Goal: Information Seeking & Learning: Understand process/instructions

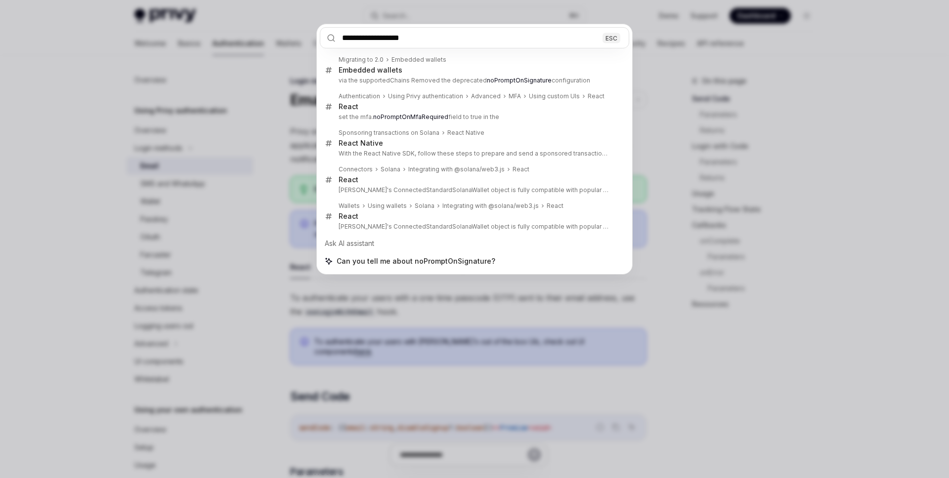
type input "**********"
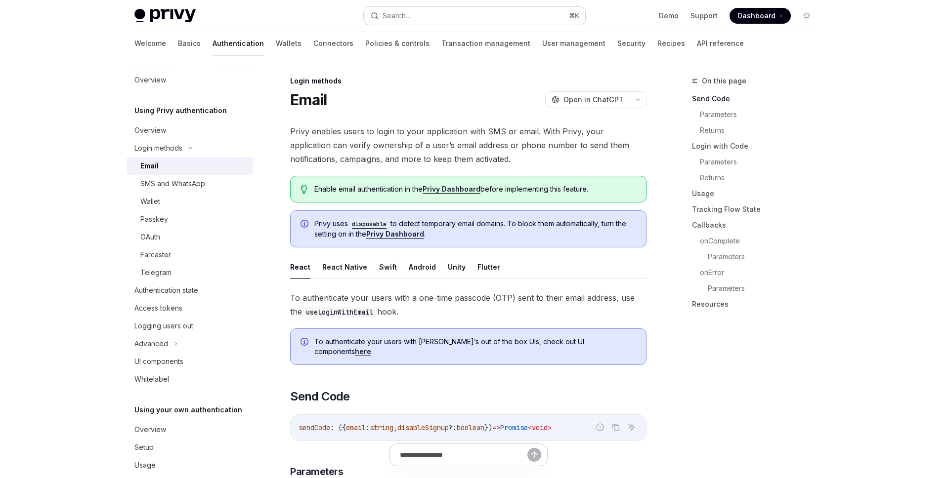
click at [482, 13] on button "Search... ⌘ K" at bounding box center [474, 16] width 221 height 18
type textarea "*"
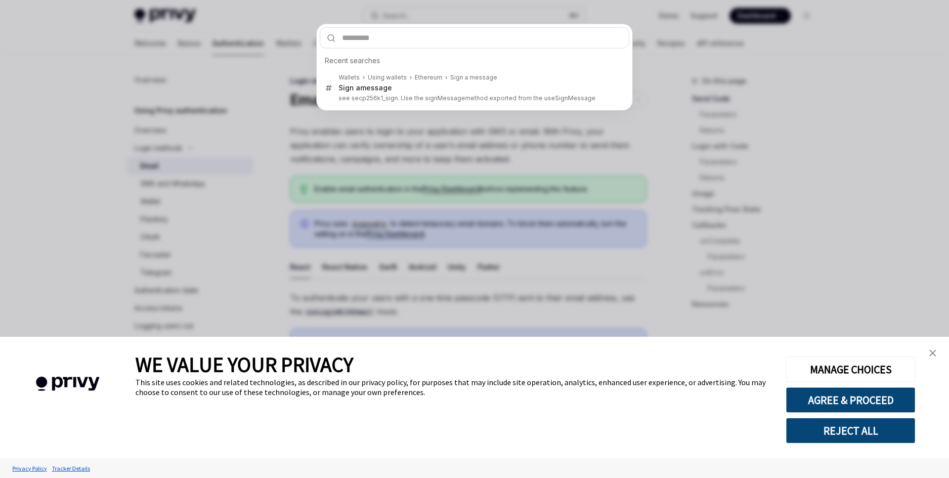
type input "**********"
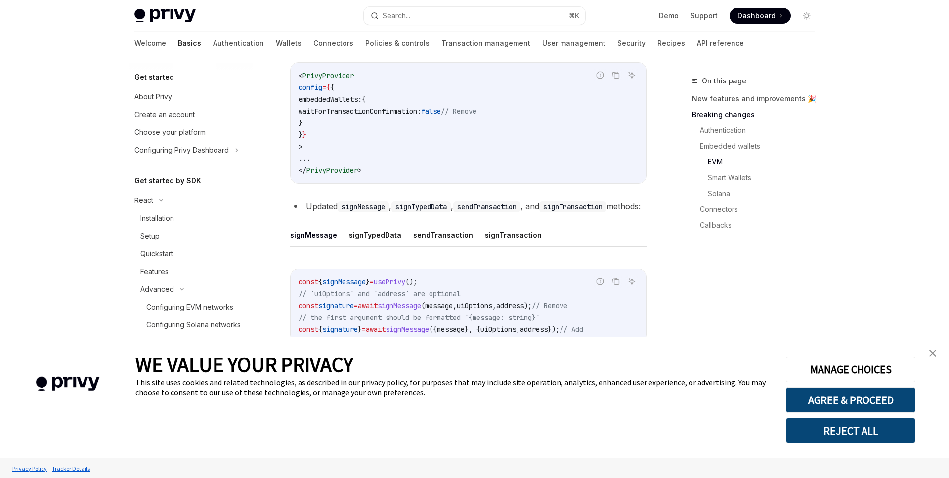
scroll to position [1415, 0]
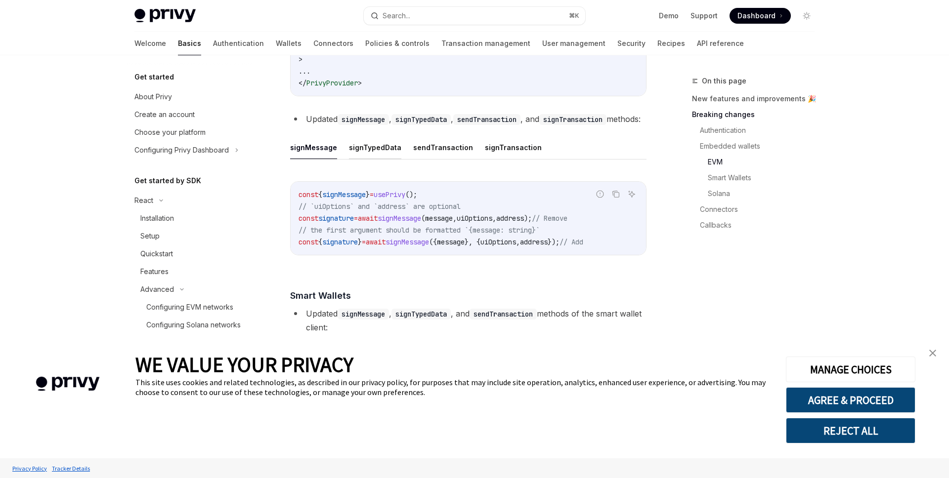
click at [360, 159] on button "signTypedData" at bounding box center [375, 147] width 52 height 23
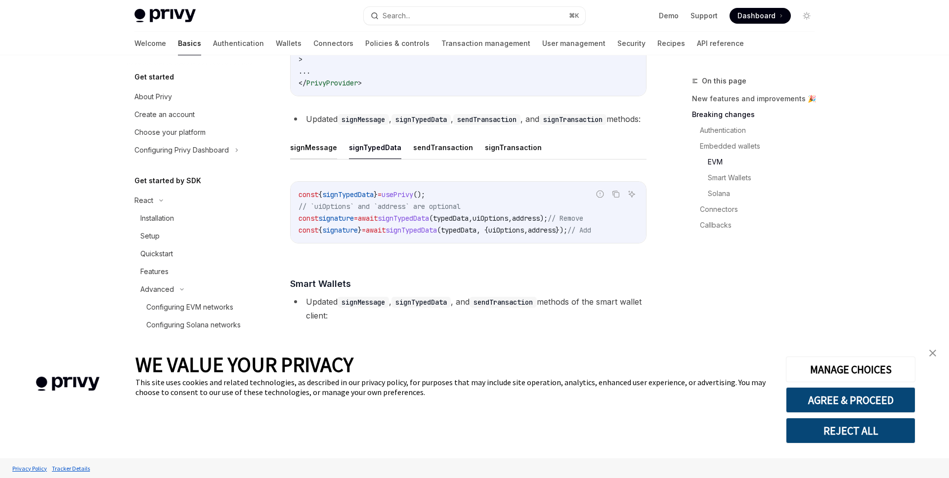
click at [322, 159] on button "signMessage" at bounding box center [313, 147] width 47 height 23
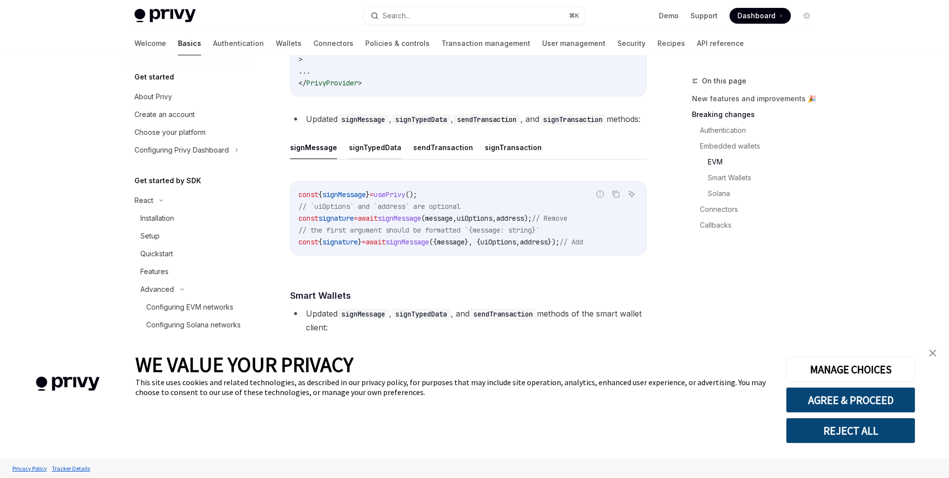
click at [363, 159] on button "signTypedData" at bounding box center [375, 147] width 52 height 23
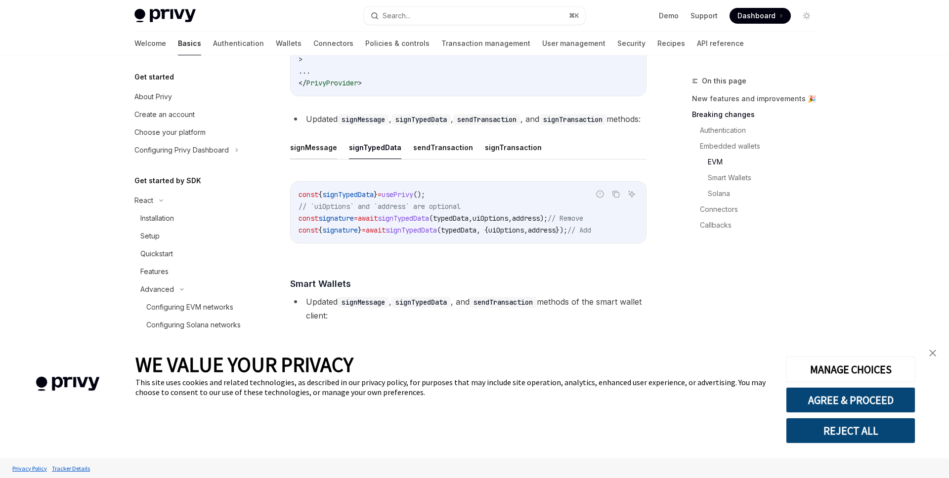
click at [322, 159] on button "signMessage" at bounding box center [313, 147] width 47 height 23
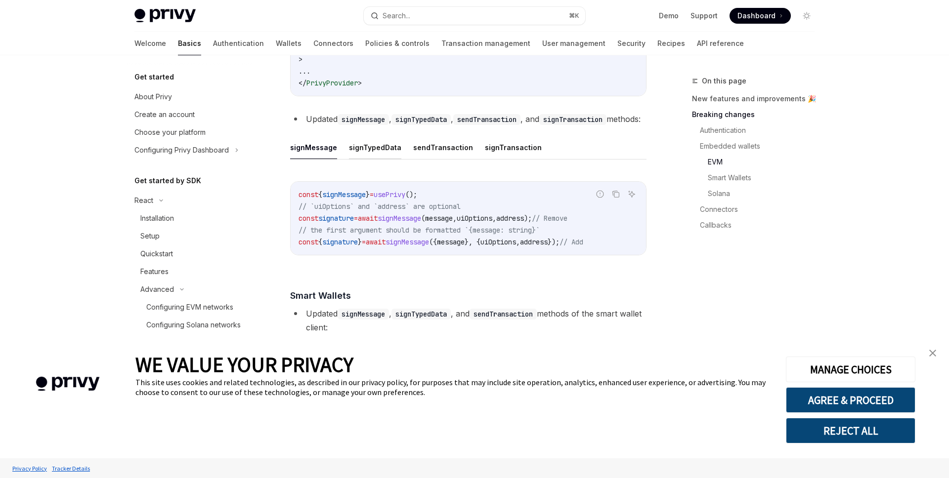
click at [361, 159] on button "signTypedData" at bounding box center [375, 147] width 52 height 23
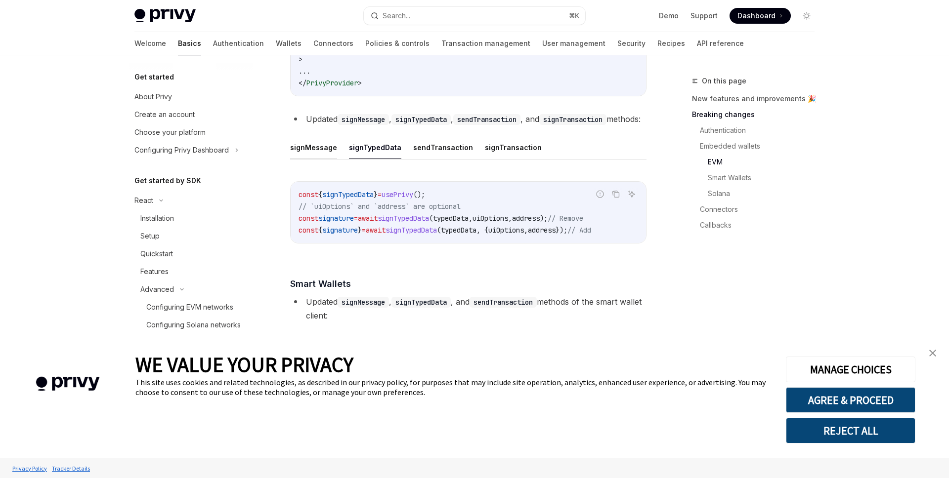
click at [319, 159] on button "signMessage" at bounding box center [313, 147] width 47 height 23
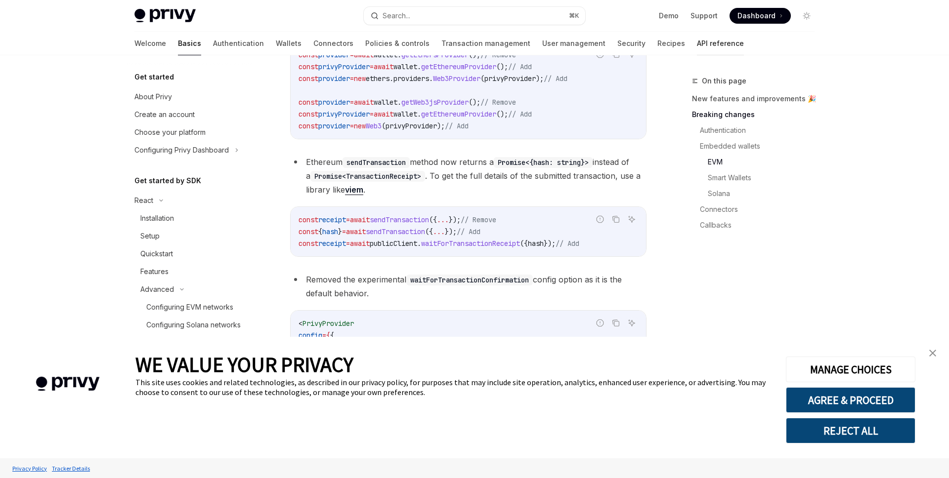
scroll to position [988, 0]
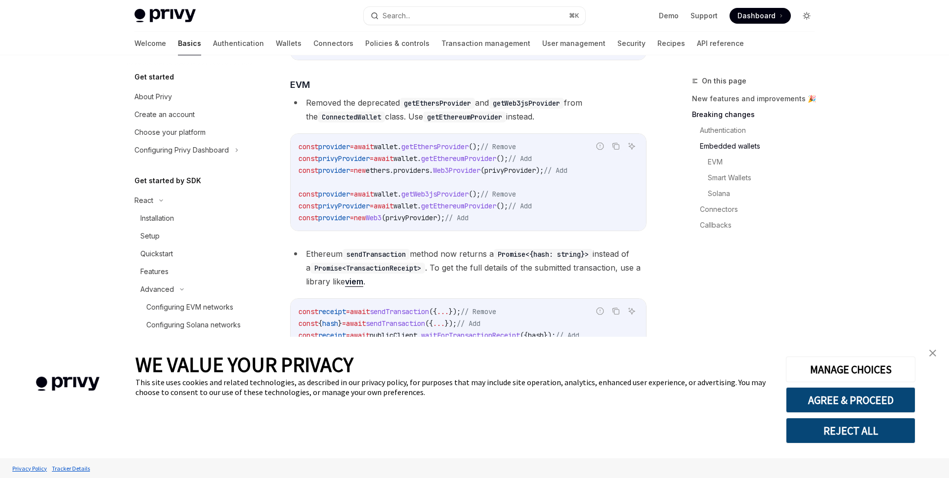
click at [808, 16] on icon "Toggle dark mode" at bounding box center [807, 16] width 4 height 4
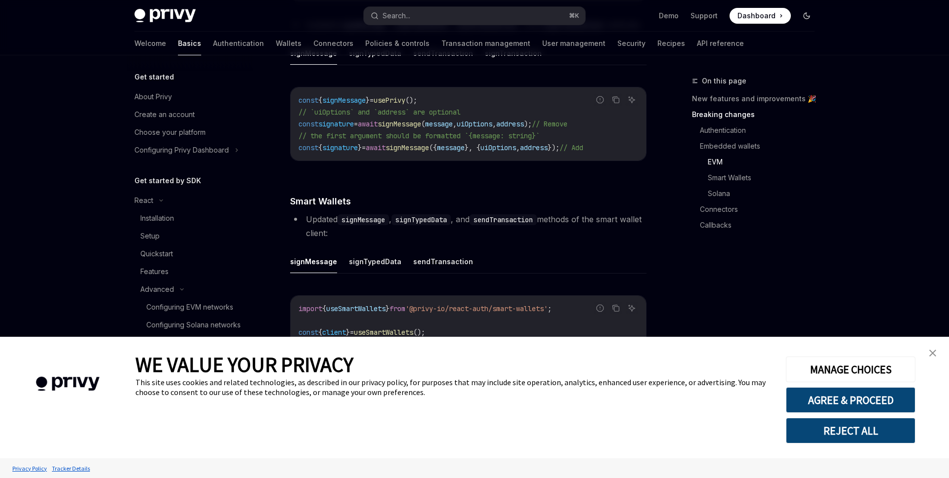
click at [808, 16] on icon "Toggle dark mode" at bounding box center [807, 16] width 8 height 8
type textarea "*"
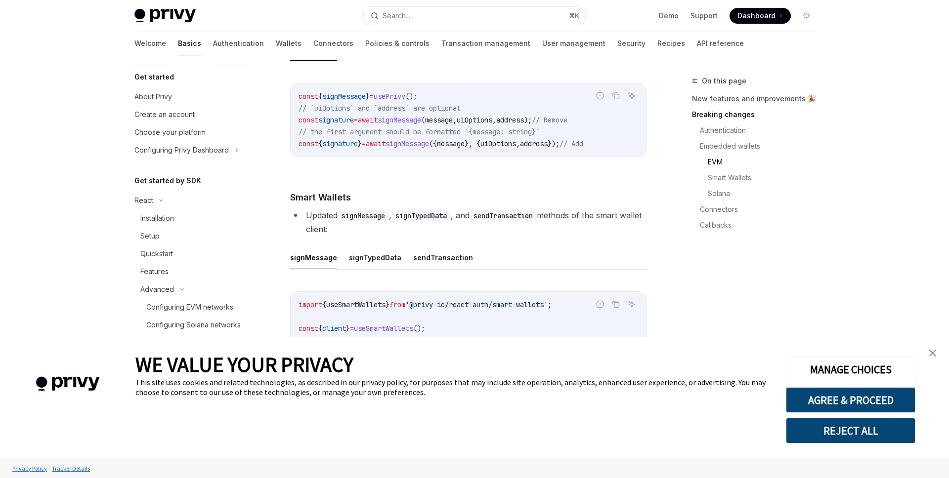
click at [782, 16] on span at bounding box center [760, 16] width 61 height 16
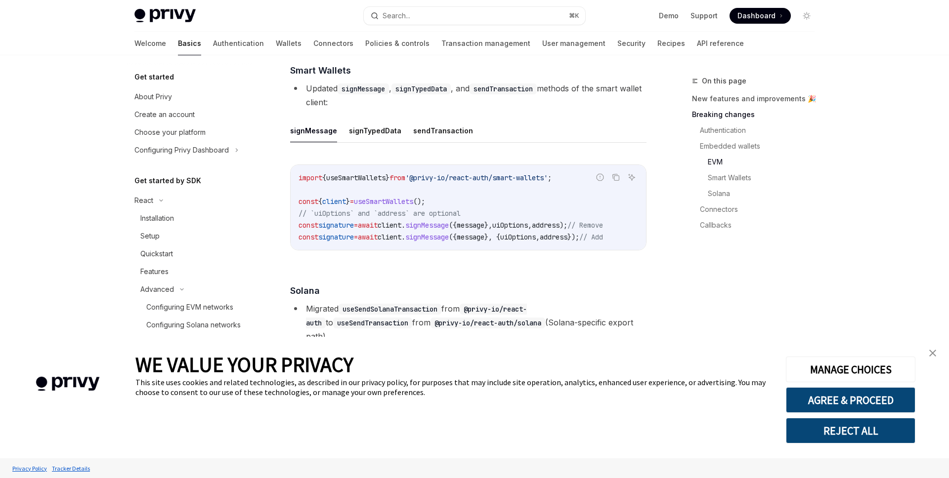
scroll to position [1640, 0]
click at [938, 354] on link "close banner" at bounding box center [933, 354] width 20 height 20
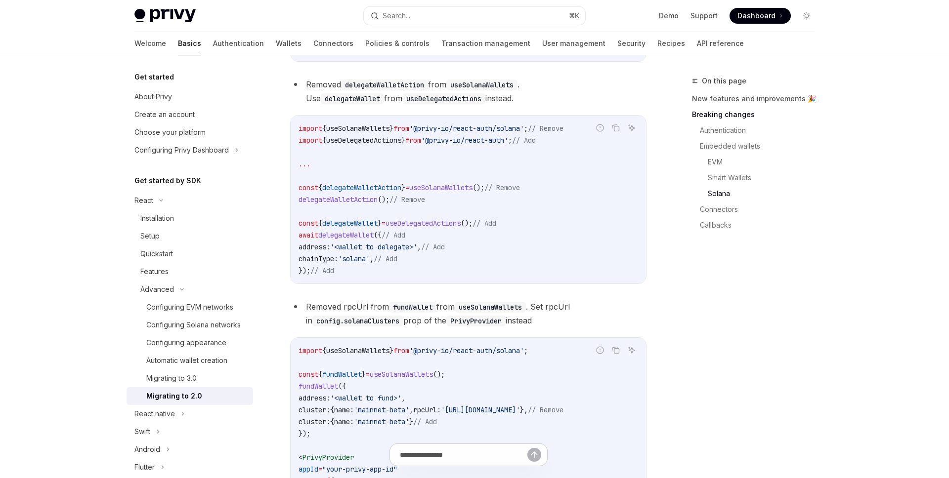
scroll to position [659, 0]
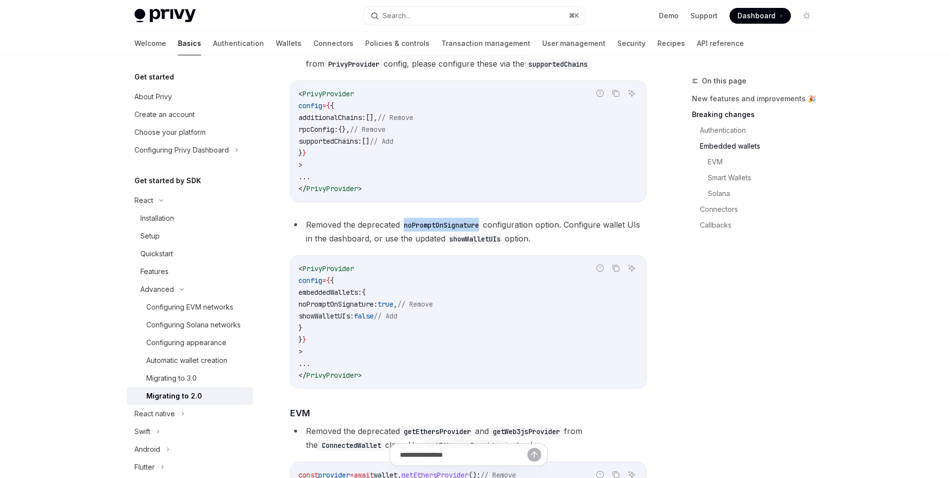
click at [765, 15] on span "Dashboard" at bounding box center [756, 16] width 38 height 10
click at [456, 231] on code "noPromptOnSignature" at bounding box center [441, 225] width 83 height 11
click at [503, 18] on button "Search... ⌘ K" at bounding box center [474, 16] width 221 height 18
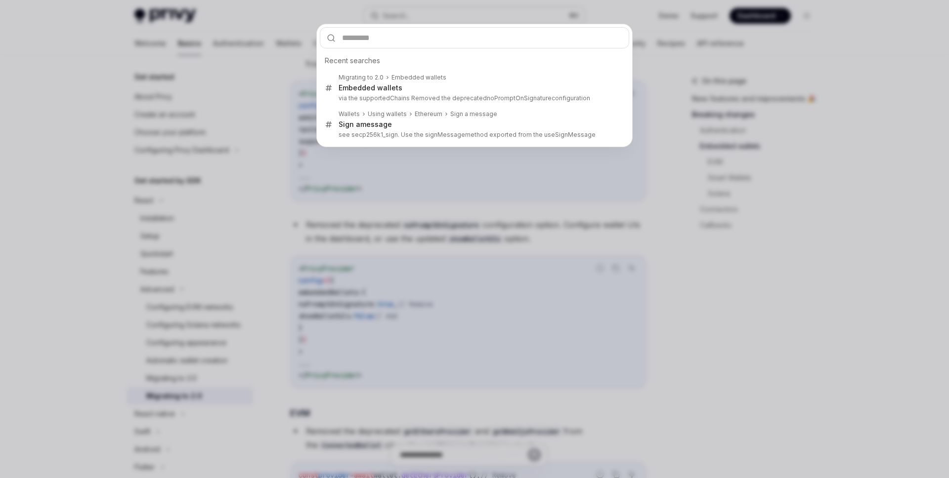
type input "**********"
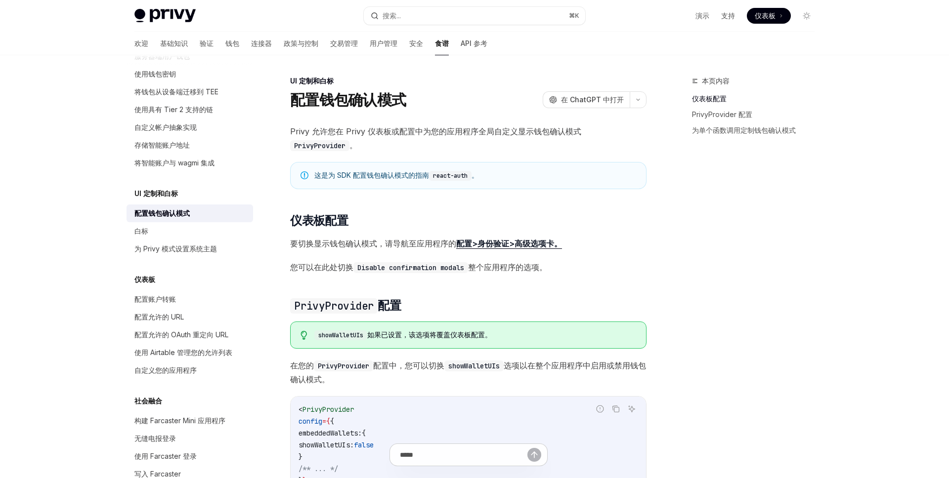
scroll to position [314, 0]
type textarea "*"
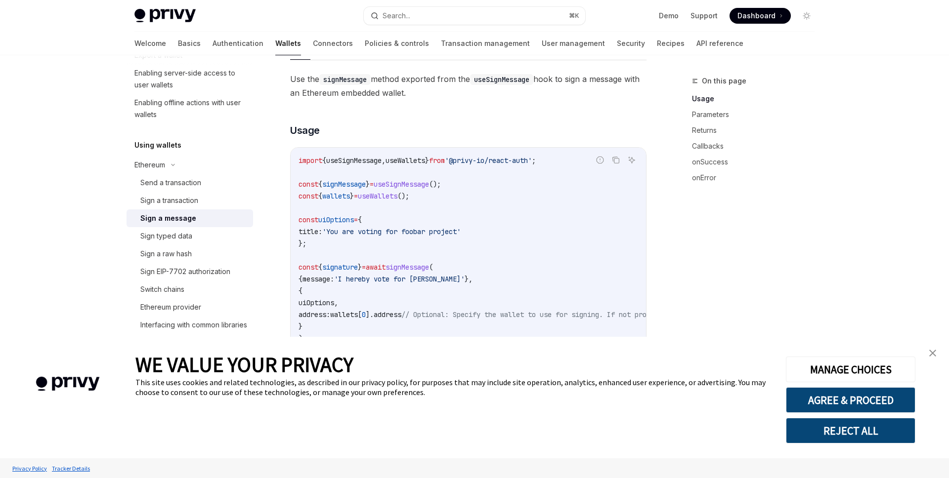
scroll to position [12, 0]
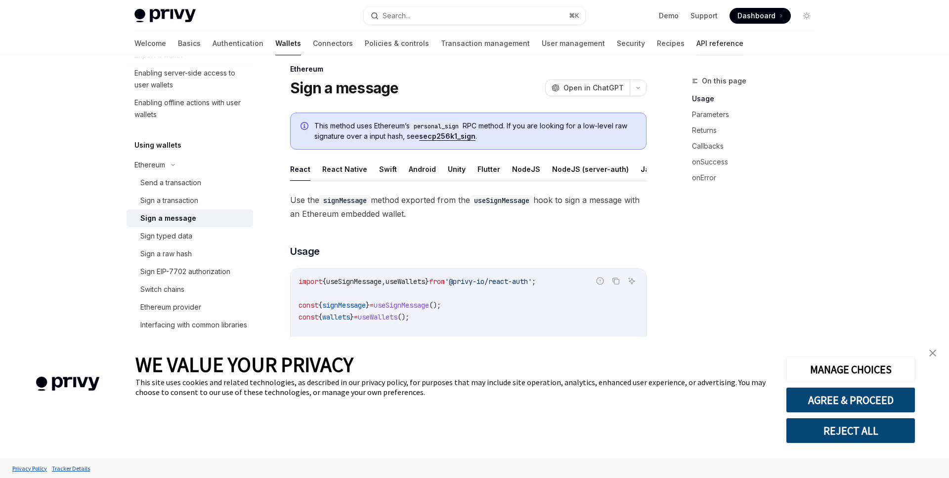
type textarea "*"
